Goal: Communication & Community: Answer question/provide support

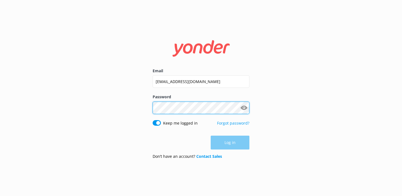
click at [230, 143] on button "Log in" at bounding box center [230, 143] width 39 height 14
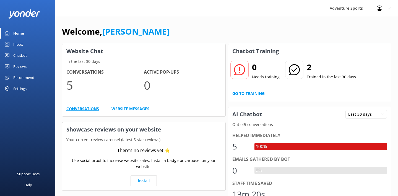
click at [77, 106] on link "Conversations" at bounding box center [82, 109] width 33 height 6
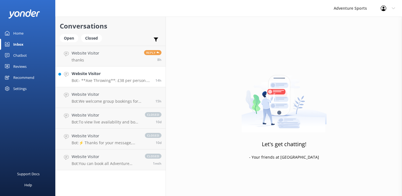
click at [125, 78] on p "Bot: - **Axe Throwing**: £38 per person. For 8 adults, it would be £304. - **Cl…" at bounding box center [112, 80] width 80 height 5
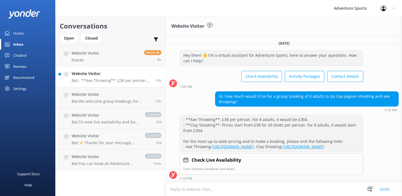
scroll to position [14, 0]
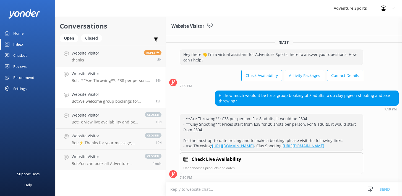
click at [120, 102] on p "Bot: We welcome group bookings for occasions like stag dos and can help tailor …" at bounding box center [112, 101] width 80 height 5
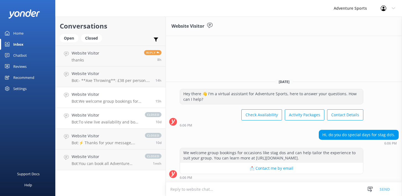
click at [118, 117] on h4 "Website Visitor" at bounding box center [106, 115] width 68 height 6
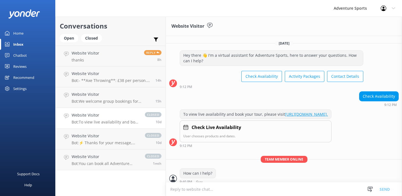
scroll to position [231, 0]
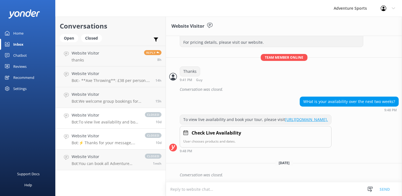
click at [98, 137] on h4 "Website Visitor" at bounding box center [106, 136] width 68 height 6
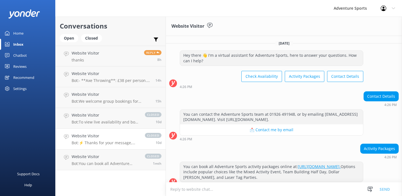
scroll to position [663, 0]
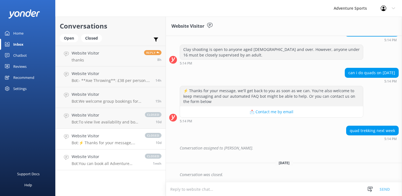
click at [104, 164] on p "Bot: You can book all Adventure Sports activity packages online at [URL][DOMAIN…" at bounding box center [106, 163] width 68 height 5
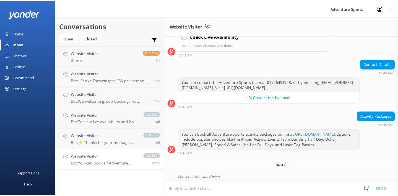
scroll to position [137, 0]
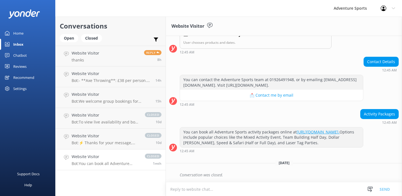
click at [15, 32] on div "Home" at bounding box center [18, 33] width 10 height 11
